Goal: Information Seeking & Learning: Learn about a topic

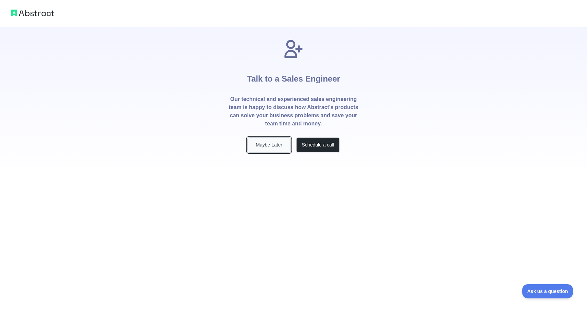
click at [275, 144] on button "Maybe Later" at bounding box center [268, 144] width 43 height 15
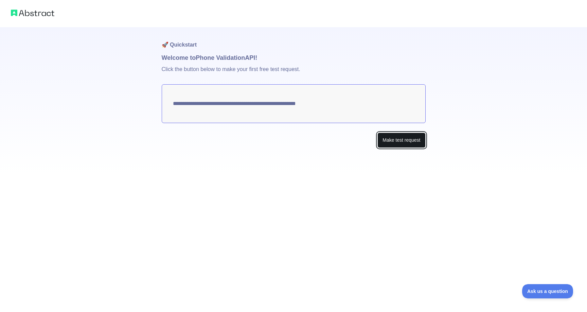
click at [393, 143] on button "Make test request" at bounding box center [402, 140] width 48 height 15
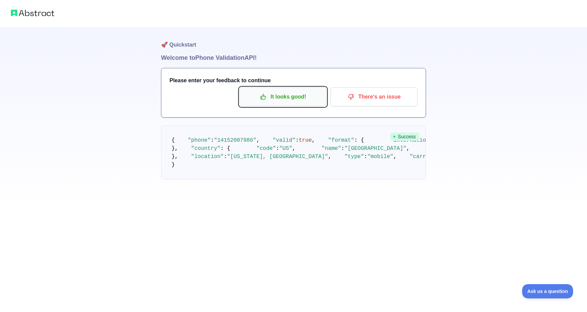
click at [267, 92] on p "It looks good!" at bounding box center [283, 97] width 77 height 12
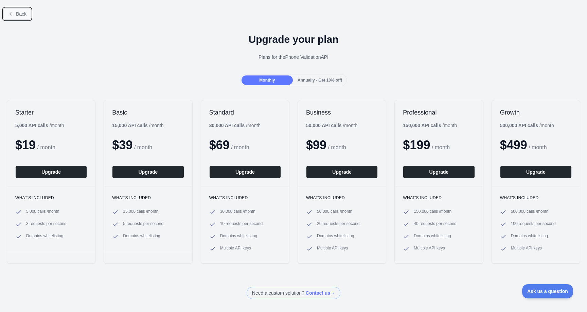
click at [18, 14] on span "Back" at bounding box center [21, 13] width 11 height 5
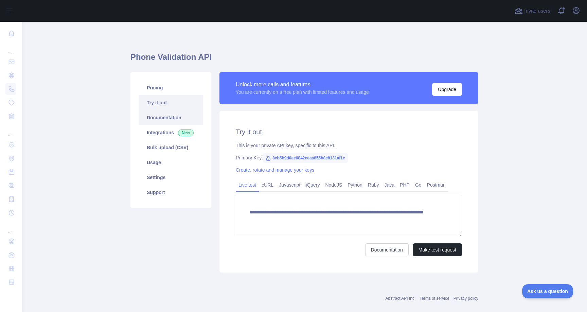
click at [166, 117] on link "Documentation" at bounding box center [171, 117] width 65 height 15
